Goal: Transaction & Acquisition: Purchase product/service

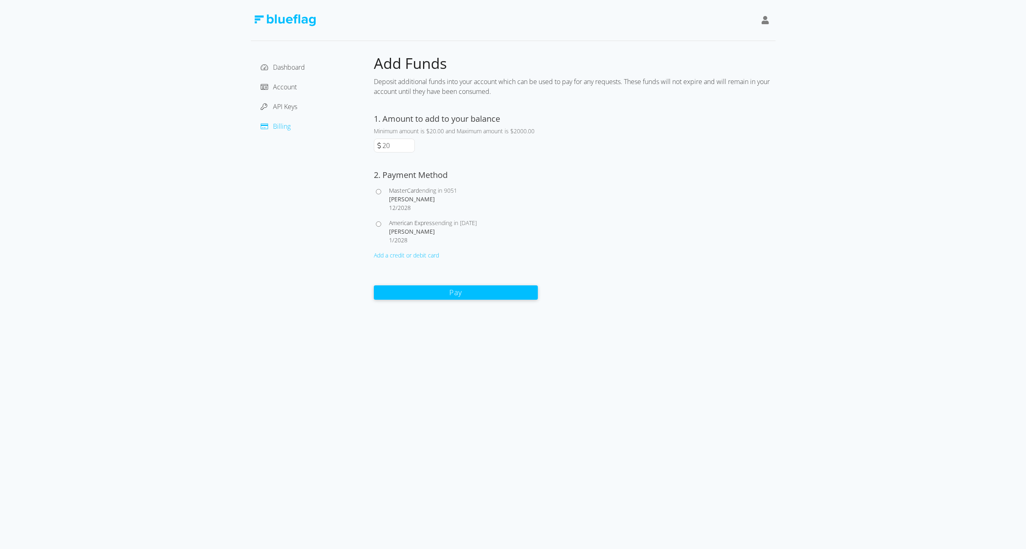
click at [291, 74] on div "Dashboard Account API Keys Billing" at bounding box center [312, 97] width 110 height 72
click at [290, 68] on span "Dashboard" at bounding box center [289, 67] width 32 height 9
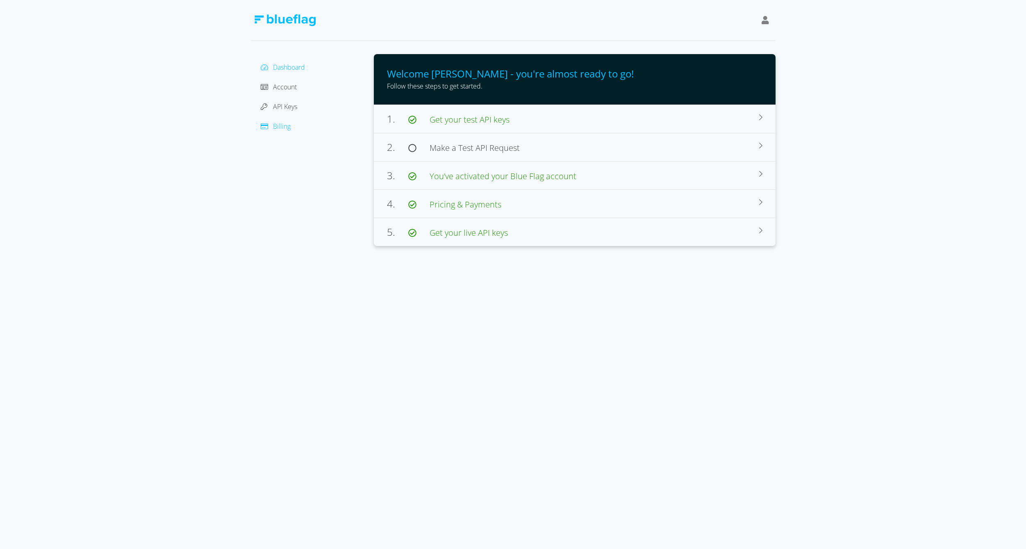
click at [280, 127] on span "Billing" at bounding box center [282, 126] width 18 height 9
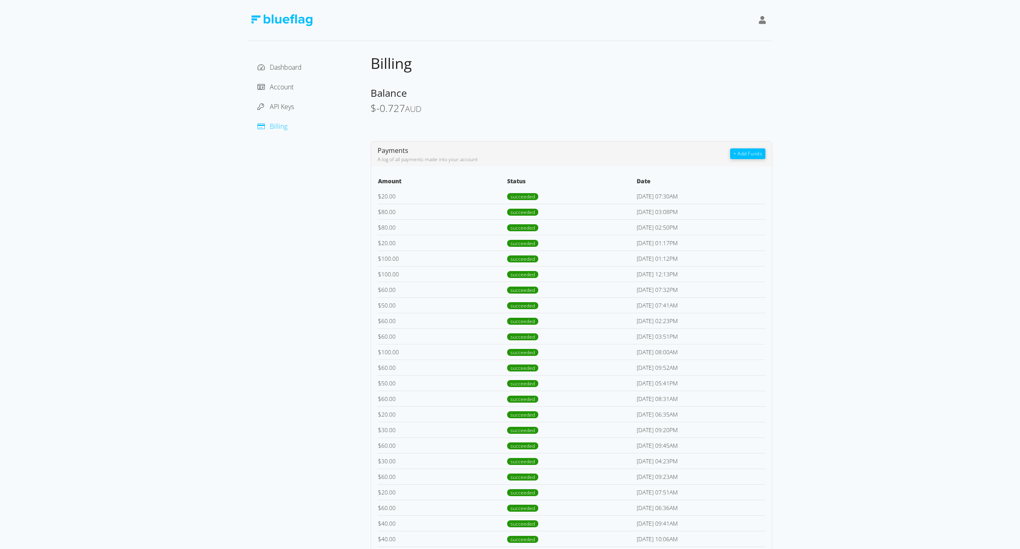
click at [751, 151] on button "+ Add Funds" at bounding box center [747, 153] width 35 height 11
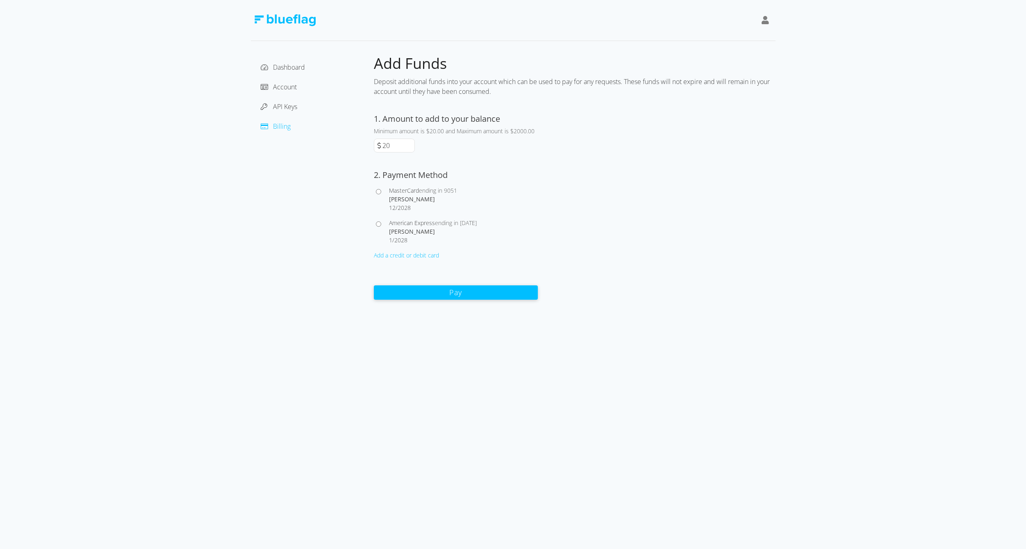
drag, startPoint x: 381, startPoint y: 148, endPoint x: 373, endPoint y: 145, distance: 8.3
click at [373, 145] on div "Dashboard Account API Keys Billing Add Funds Deposit additional funds into your…" at bounding box center [513, 177] width 525 height 246
type input "80"
click at [378, 223] on input "American Express ending in [DATE] [PERSON_NAME] 1 / 2028" at bounding box center [378, 223] width 5 height 5
radio input "true"
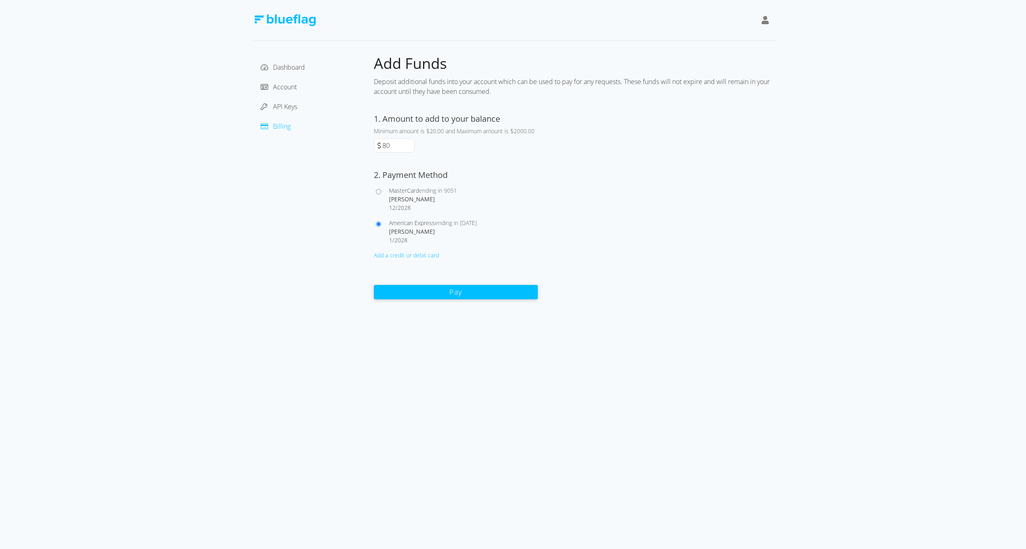
click at [457, 297] on button "Pay" at bounding box center [456, 292] width 164 height 14
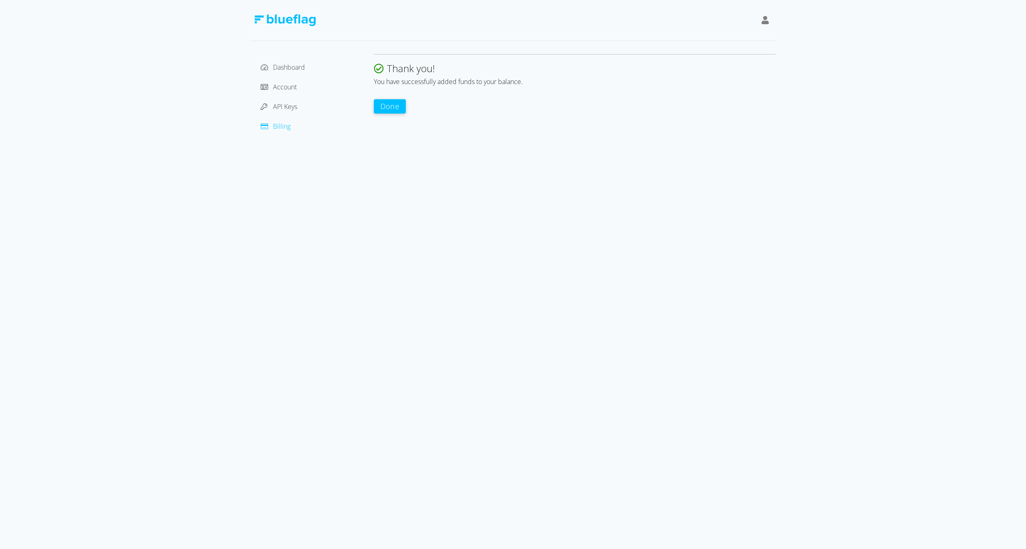
click at [391, 106] on button "Done" at bounding box center [390, 106] width 32 height 14
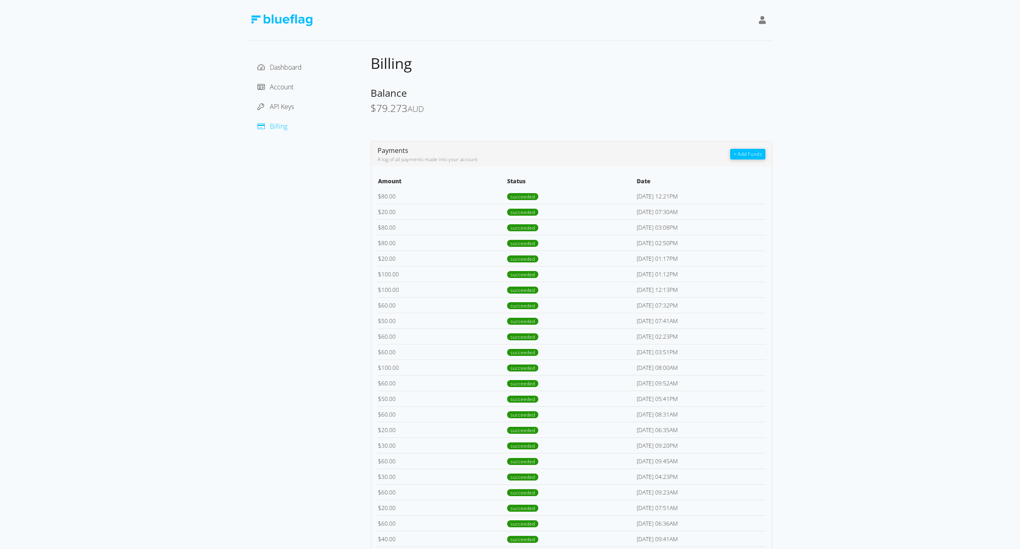
click at [252, 348] on div "Dashboard Account API Keys Billing" at bounding box center [309, 425] width 123 height 743
